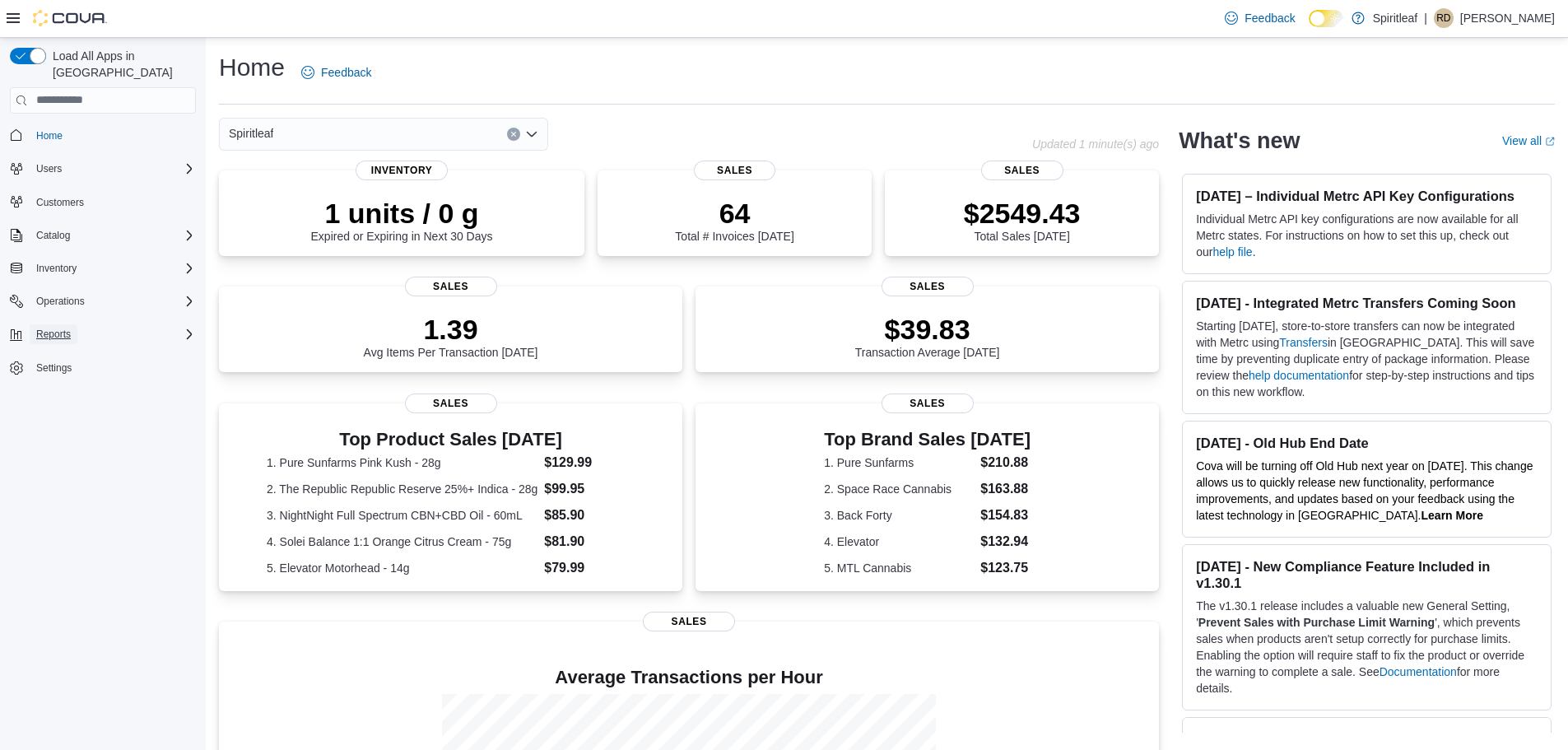
click at [52, 328] on span "Reports" at bounding box center [54, 335] width 35 height 13
click at [47, 397] on span "Reports" at bounding box center [47, 404] width 35 height 13
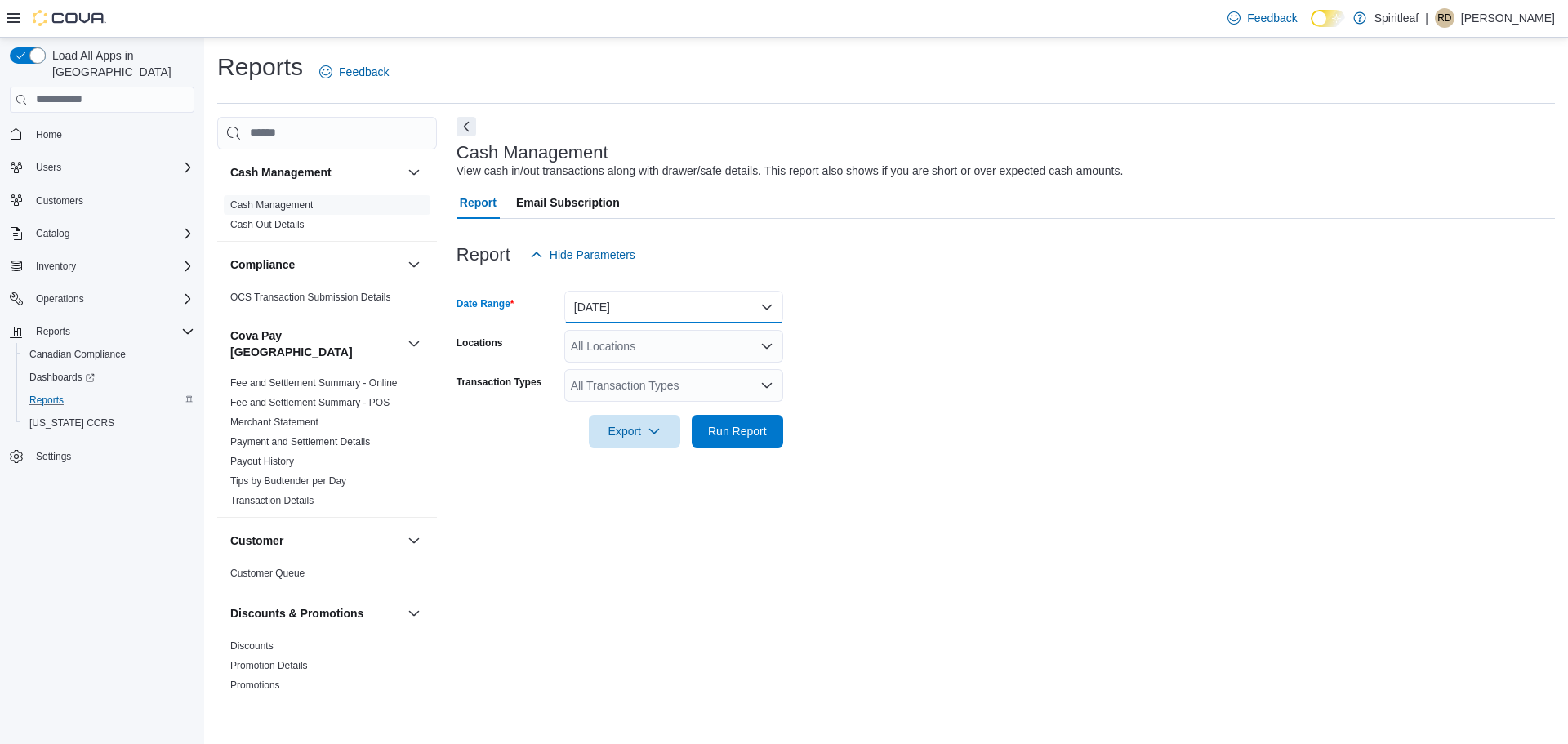
click at [643, 305] on button "[DATE]" at bounding box center [673, 307] width 219 height 33
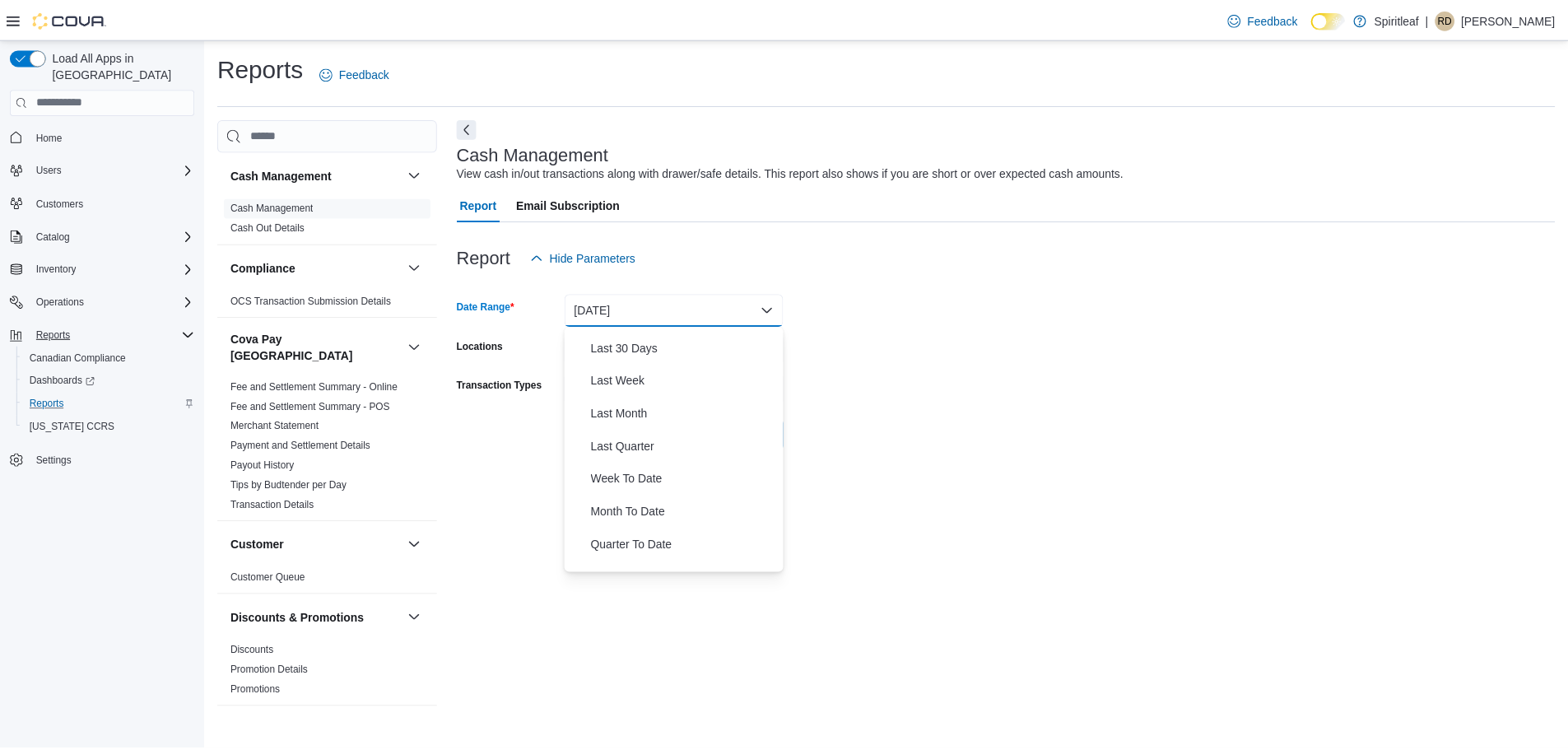
scroll to position [231, 0]
click at [619, 505] on span "Month To Date" at bounding box center [688, 507] width 187 height 20
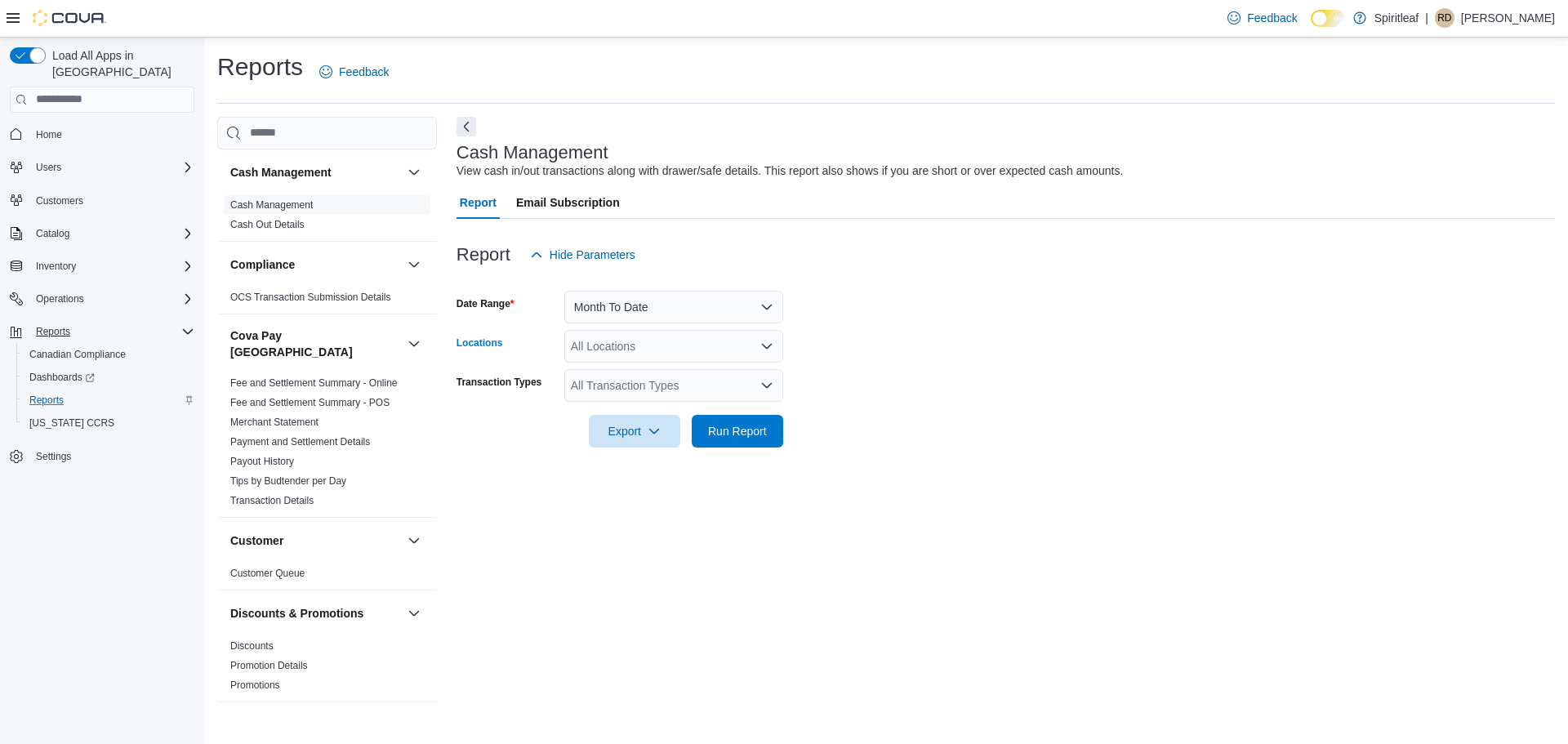
click at [642, 350] on div "All Locations" at bounding box center [673, 346] width 219 height 33
type input "***"
click at [674, 372] on span "401 - St. Vital ([GEOGRAPHIC_DATA])" at bounding box center [723, 374] width 198 height 17
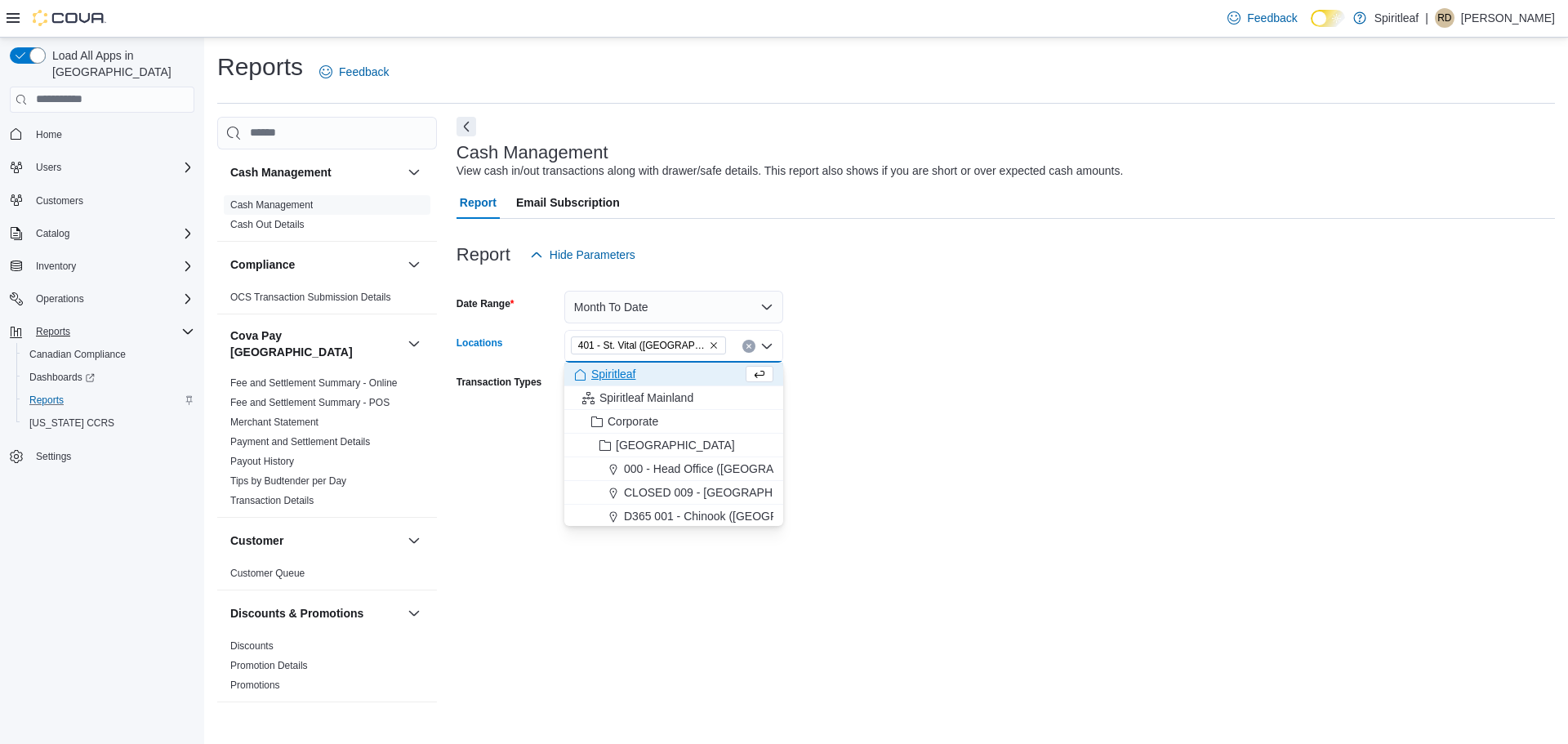
click at [649, 379] on div "Spiritleaf" at bounding box center [658, 374] width 169 height 17
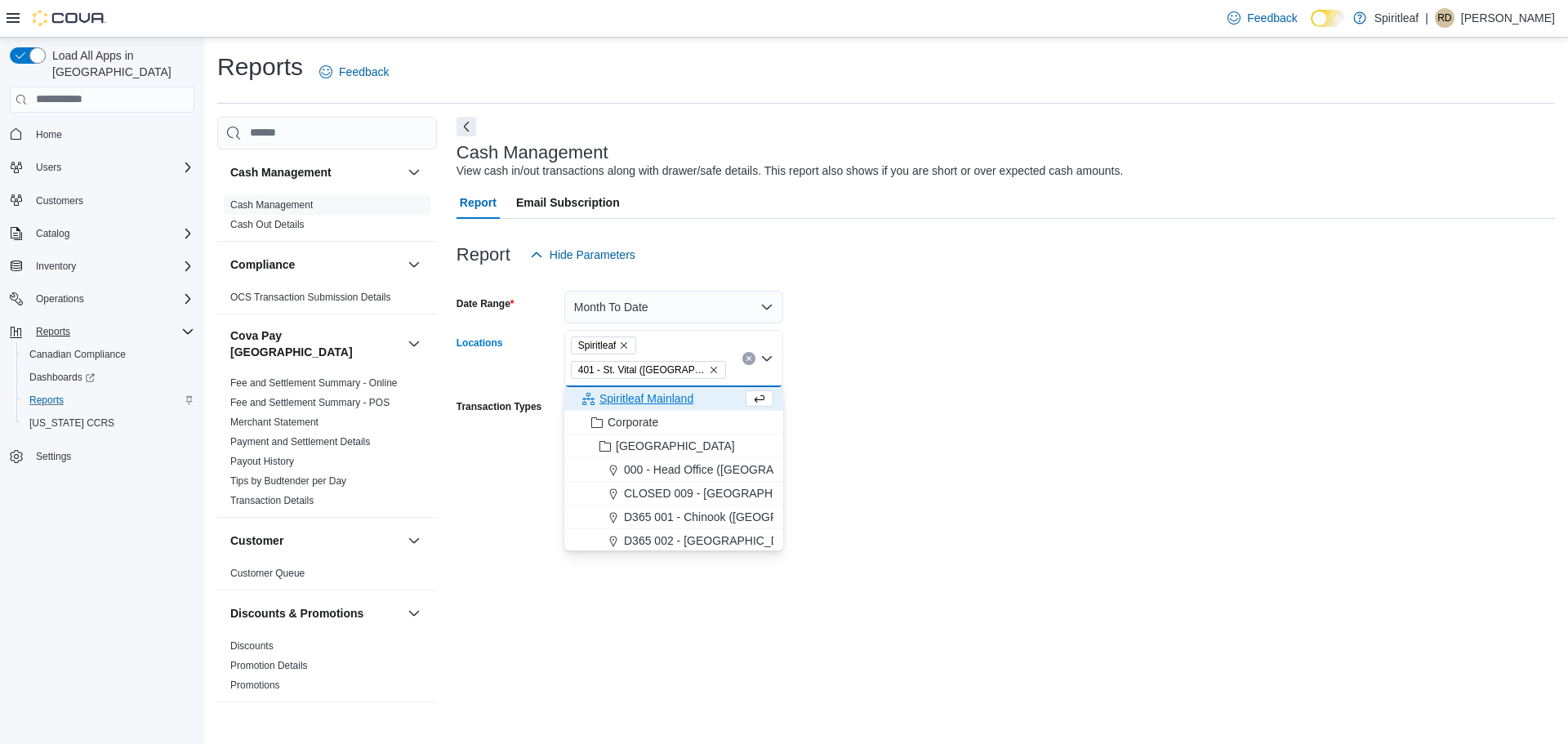
click at [686, 395] on span "Spiritleaf Mainland" at bounding box center [647, 399] width 94 height 17
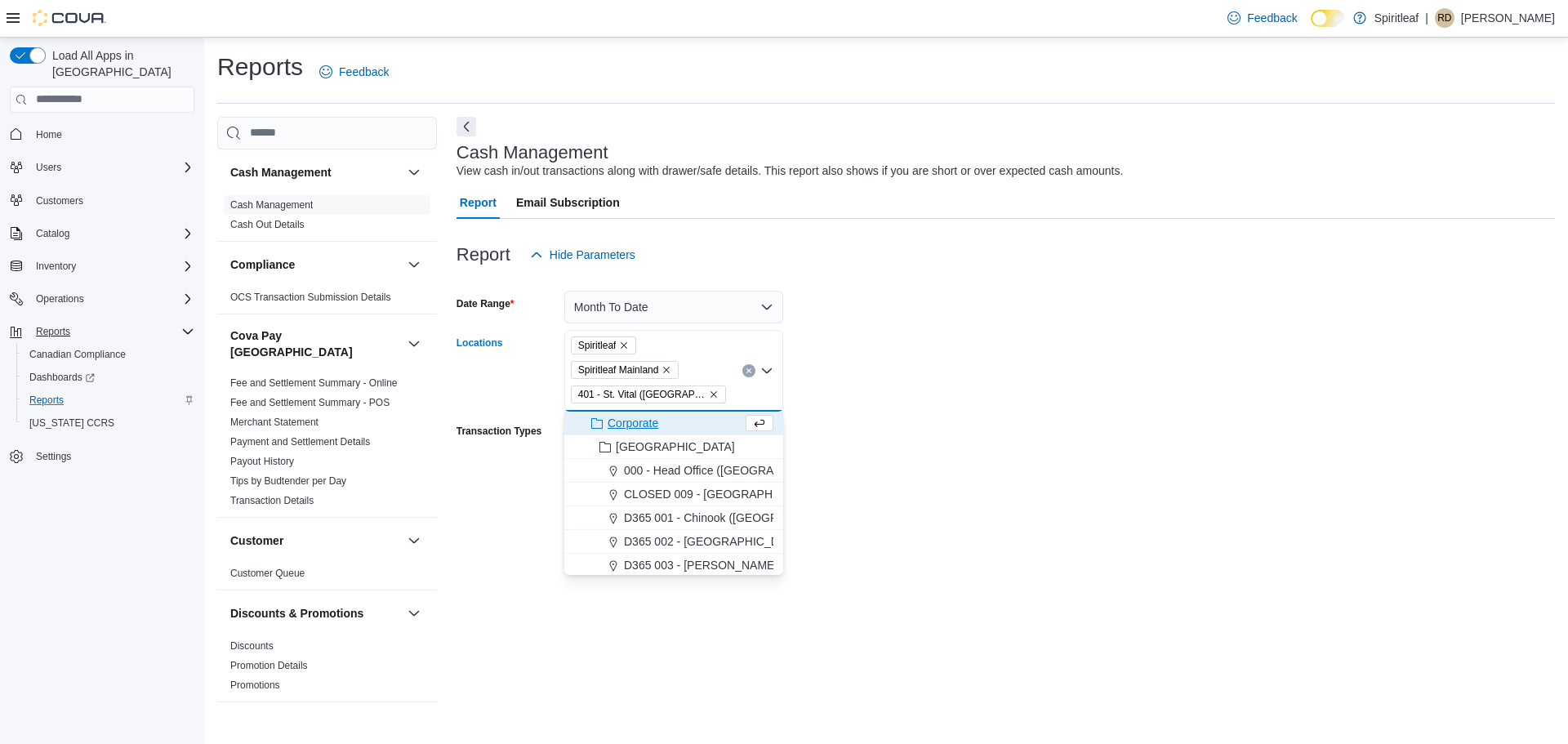
click at [620, 345] on span "Spiritleaf" at bounding box center [604, 345] width 51 height 17
click at [624, 345] on icon "Remove Spiritleaf from selection in this group" at bounding box center [624, 345] width 10 height 10
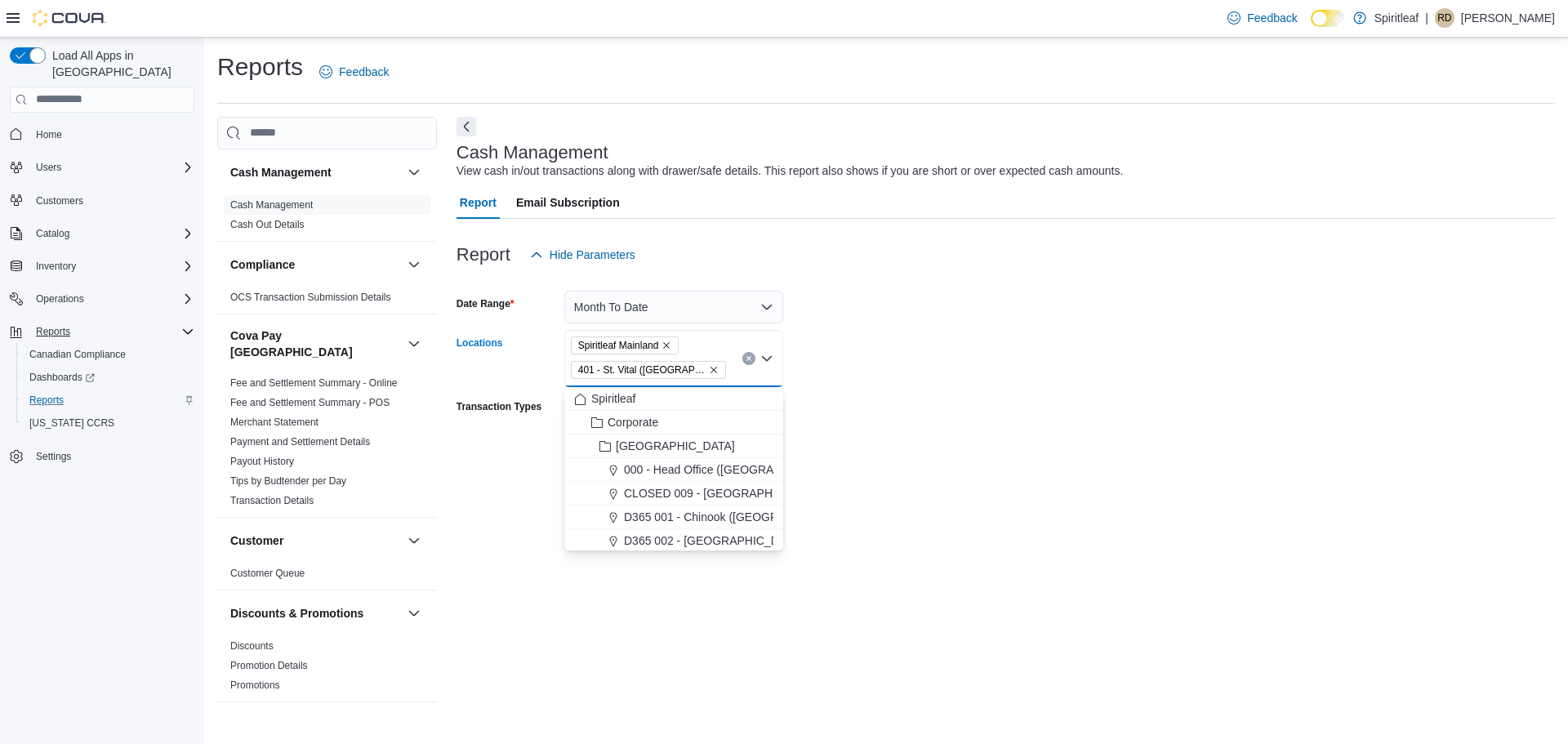
click at [666, 341] on icon "Remove Spiritleaf Mainland from selection in this group" at bounding box center [667, 345] width 10 height 10
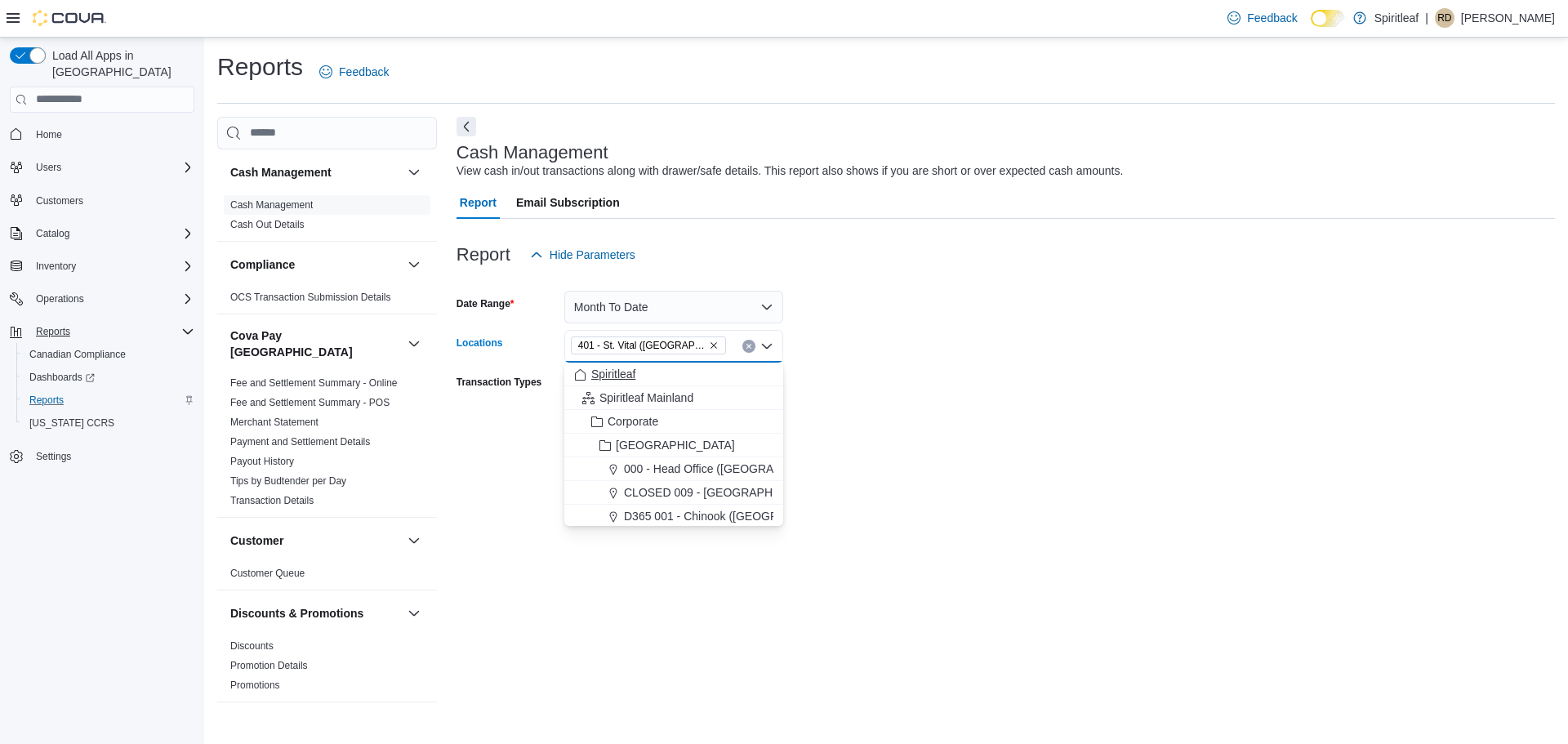
click at [611, 377] on span "Spiritleaf" at bounding box center [613, 374] width 44 height 17
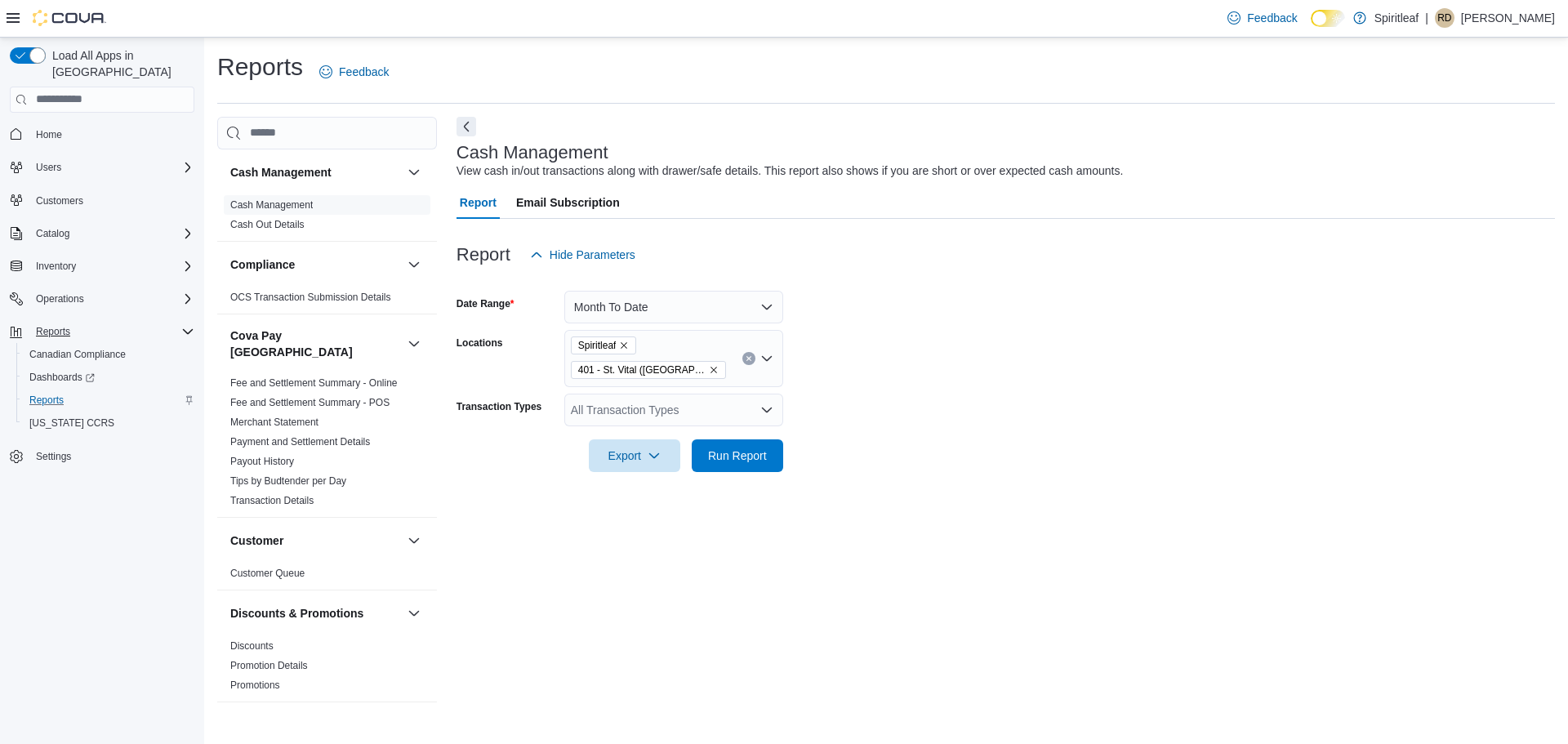
click at [816, 547] on div "Cash Management View cash in/out transactions along with drawer/safe details. T…" at bounding box center [1006, 411] width 1099 height 590
click at [744, 453] on span "Run Report" at bounding box center [737, 455] width 59 height 17
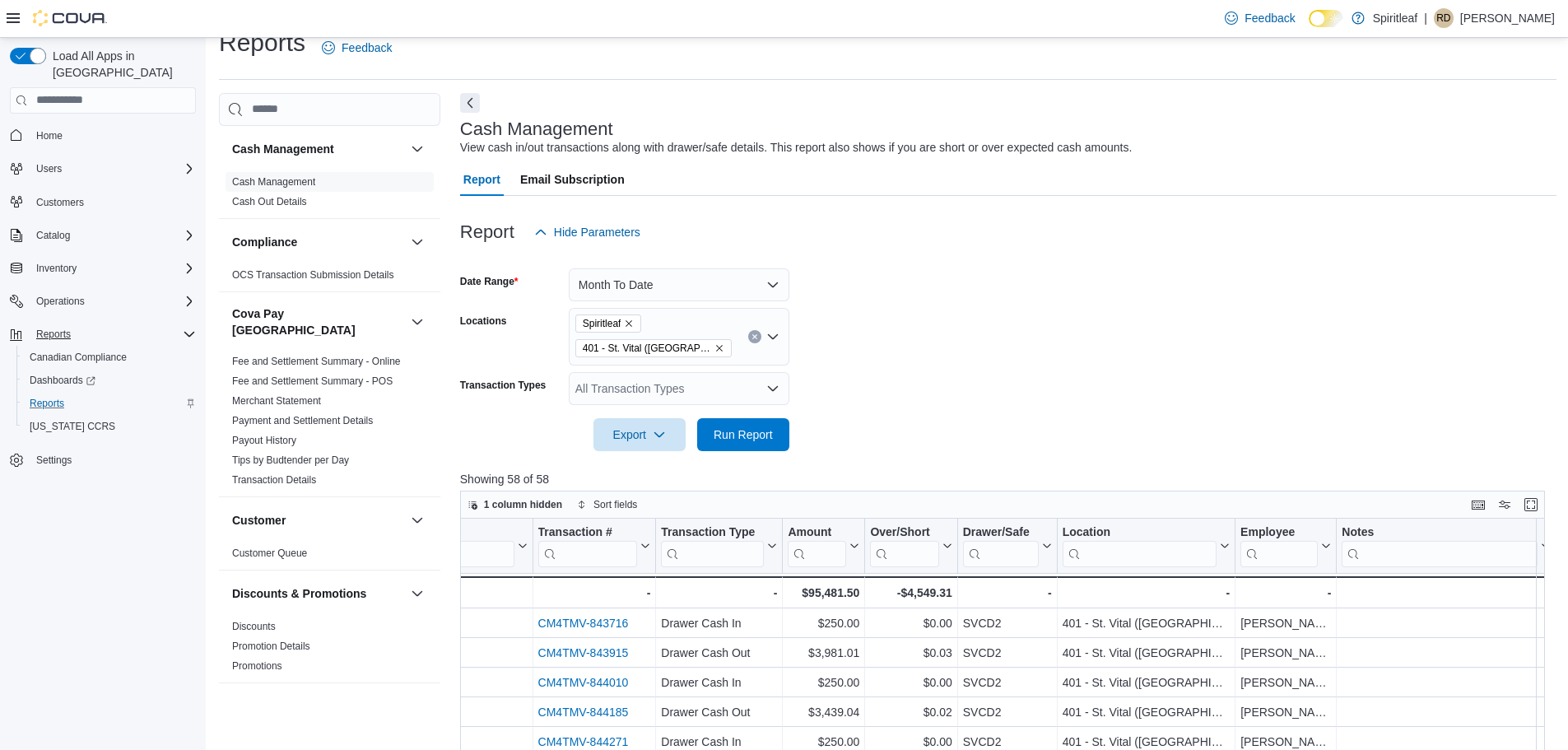
scroll to position [17, 0]
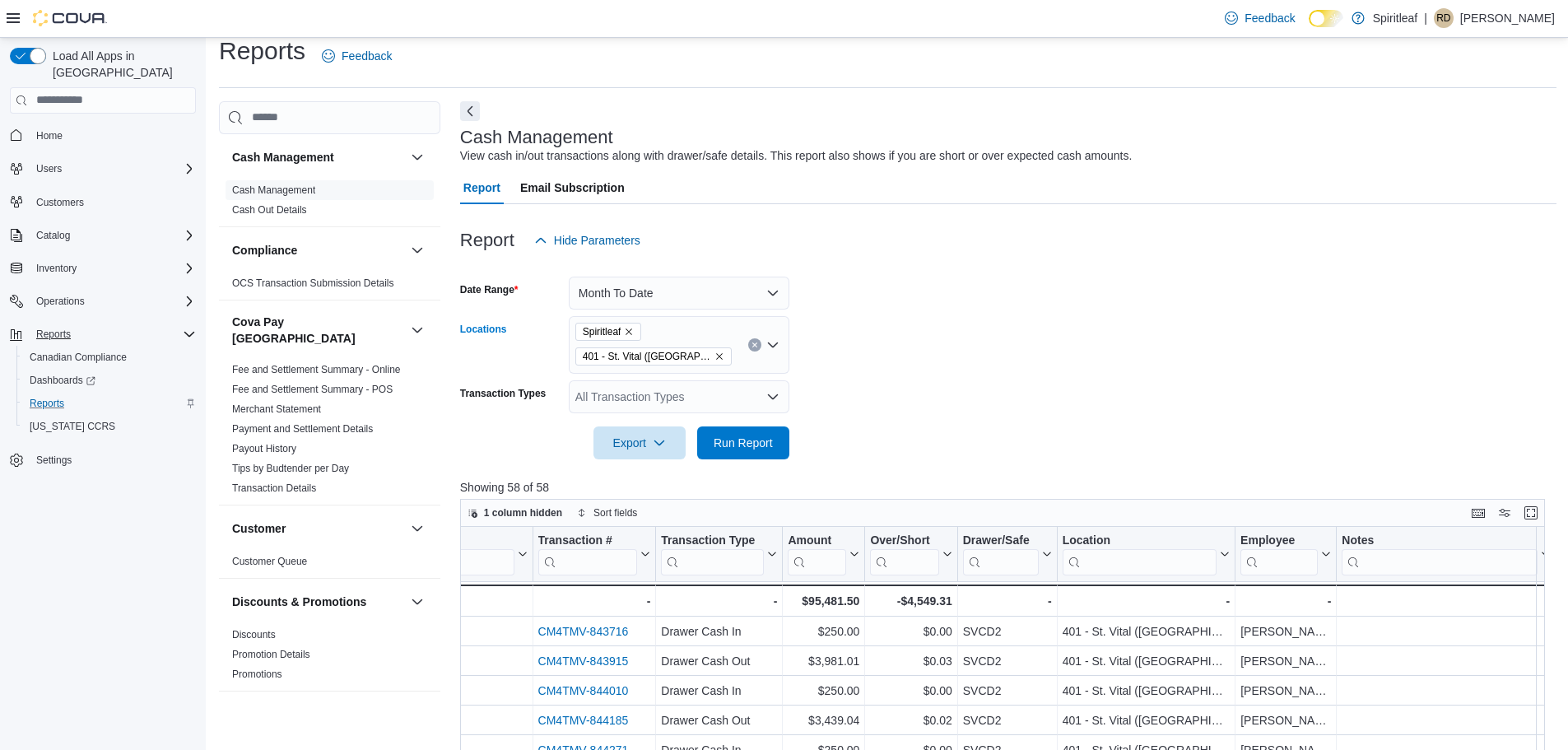
click at [633, 334] on icon "Remove Spiritleaf from selection in this group" at bounding box center [628, 332] width 10 height 10
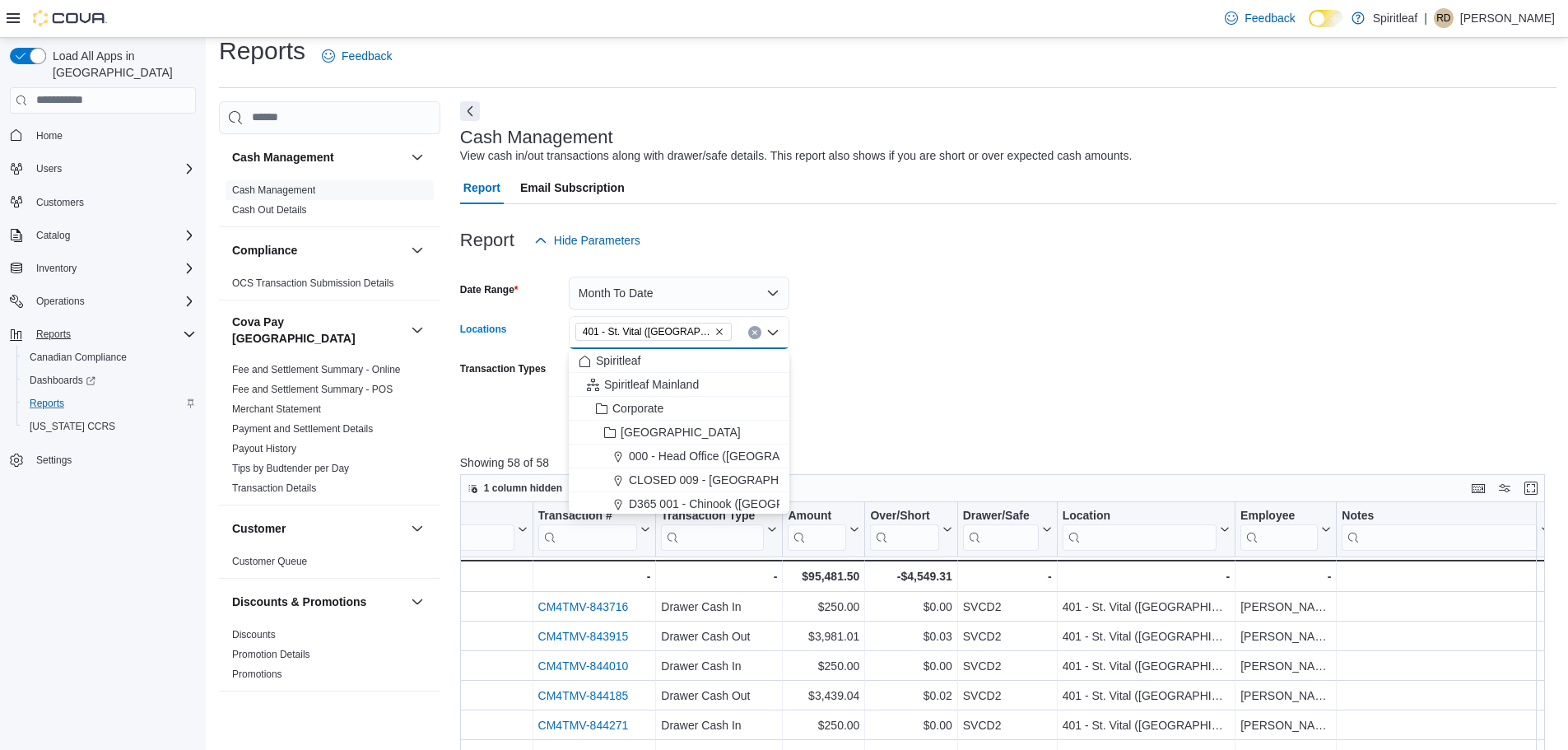
click at [631, 335] on span "401 - St. Vital ([GEOGRAPHIC_DATA])" at bounding box center [647, 332] width 128 height 17
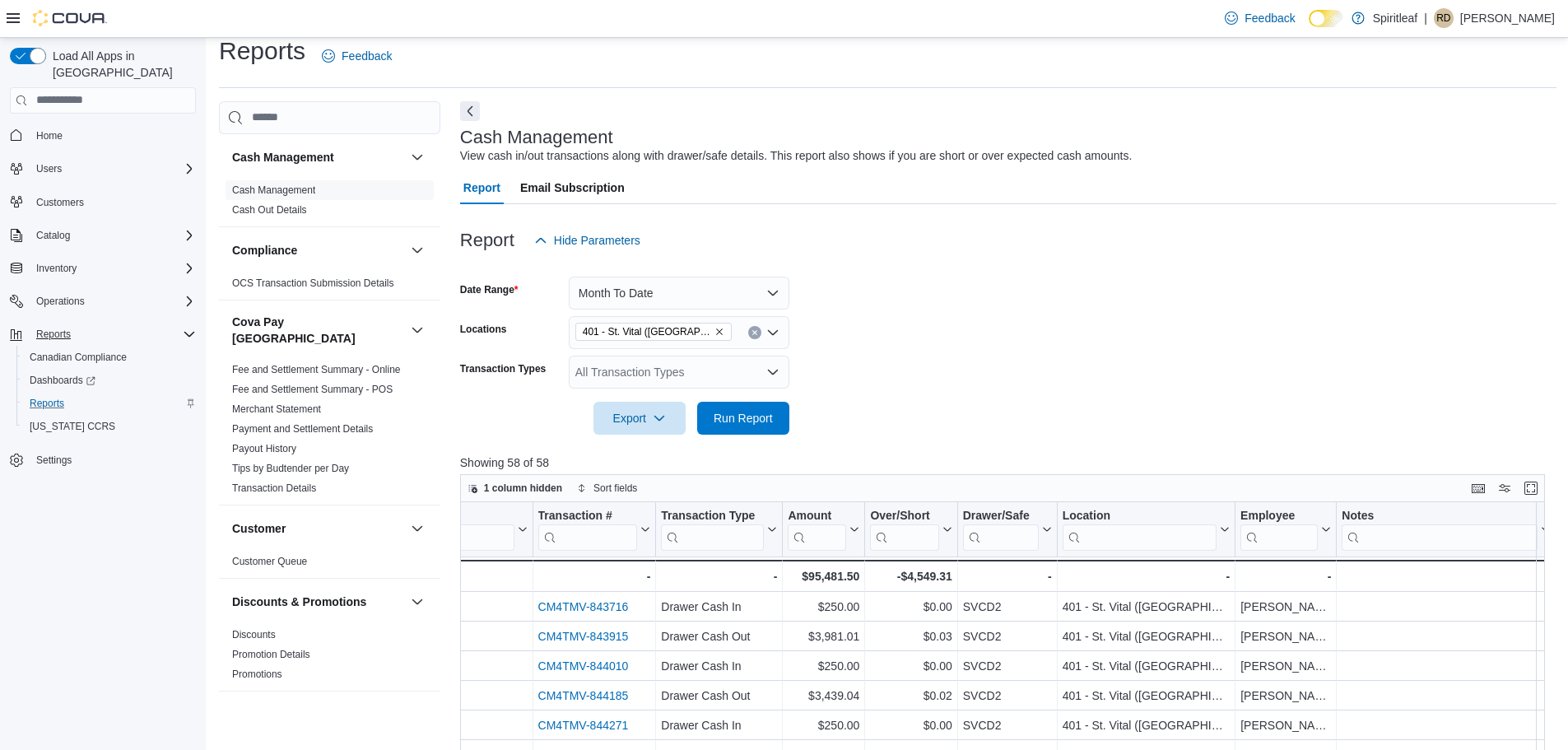
click at [886, 352] on form "Date Range Month To Date Locations 401 - [GEOGRAPHIC_DATA] ([GEOGRAPHIC_DATA]) …" at bounding box center [1008, 345] width 1096 height 178
click at [735, 415] on span "Run Report" at bounding box center [742, 417] width 59 height 17
